Goal: Information Seeking & Learning: Find specific fact

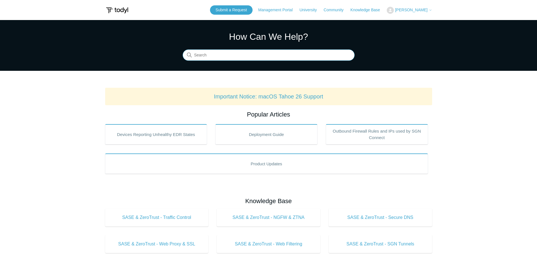
drag, startPoint x: 241, startPoint y: 54, endPoint x: 236, endPoint y: 53, distance: 4.3
click at [240, 54] on input "Search" at bounding box center [269, 55] width 172 height 11
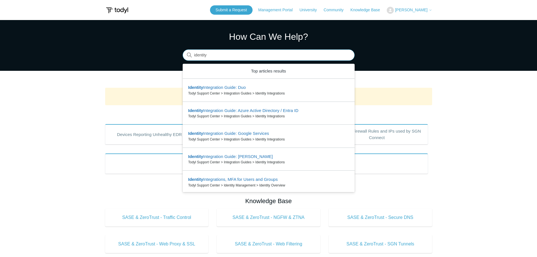
type input "identity"
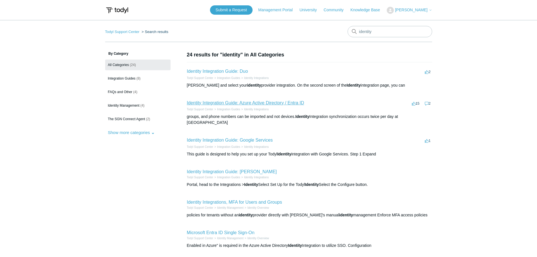
click at [258, 102] on link "Identity Integration Guide: Azure Active Directory / Entra ID" at bounding box center [245, 102] width 117 height 5
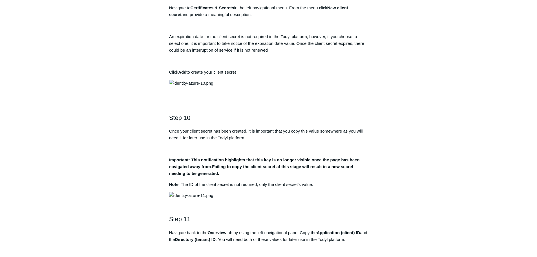
scroll to position [1070, 0]
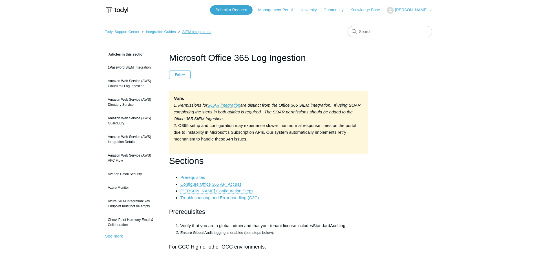
click at [199, 32] on link "SIEM Integrations" at bounding box center [196, 32] width 29 height 4
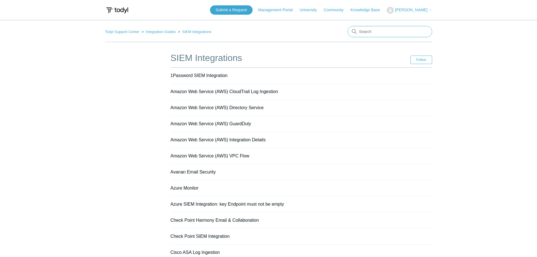
click at [373, 26] on input "Search" at bounding box center [389, 31] width 84 height 11
type input "365"
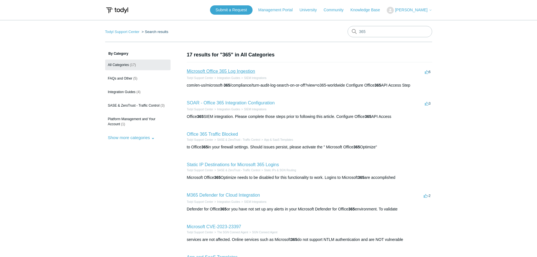
click at [231, 72] on link "Microsoft Office 365 Log Ingestion" at bounding box center [221, 71] width 68 height 5
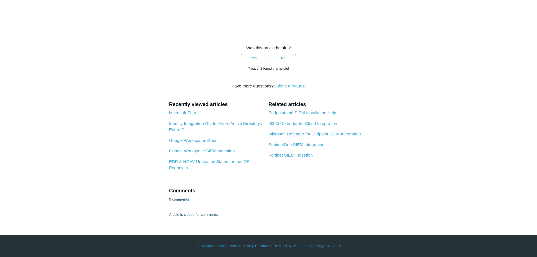
scroll to position [2112, 0]
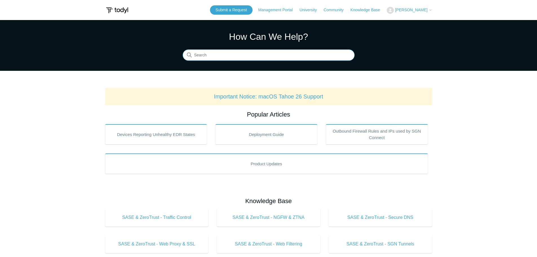
click at [264, 59] on input "Search" at bounding box center [269, 55] width 172 height 11
click at [264, 58] on input "Search" at bounding box center [269, 55] width 172 height 11
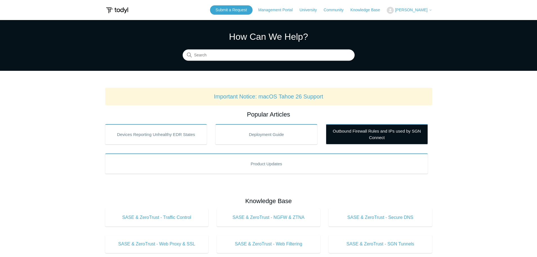
click at [377, 141] on link "Outbound Firewall Rules and IPs used by SGN Connect" at bounding box center [377, 134] width 102 height 20
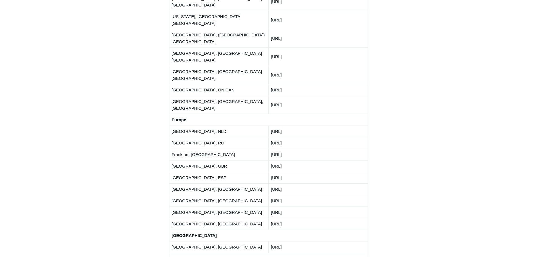
scroll to position [901, 0]
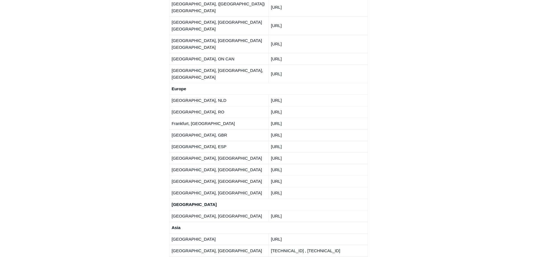
drag, startPoint x: 340, startPoint y: 143, endPoint x: 270, endPoint y: 140, distance: 69.6
click at [270, 244] on td "[TECHNICAL_ID] , [TECHNICAL_ID]" at bounding box center [317, 250] width 99 height 12
copy td "[TECHNICAL_ID] , [TECHNICAL_ID]"
